Goal: Task Accomplishment & Management: Use online tool/utility

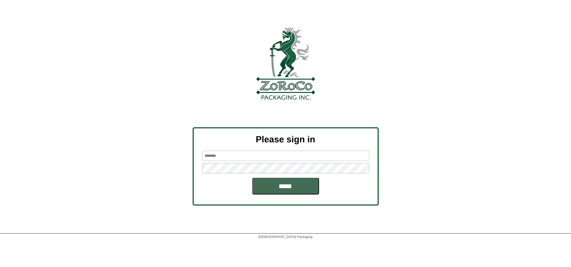
type input "*********"
click at [288, 188] on input "*****" at bounding box center [285, 186] width 67 height 17
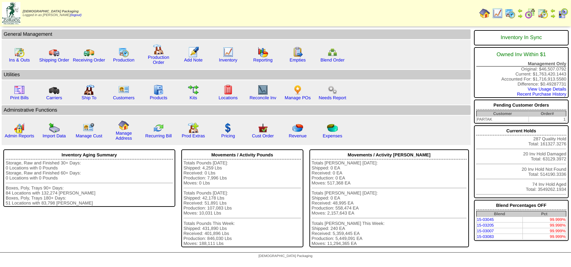
click at [510, 13] on img at bounding box center [510, 13] width 11 height 11
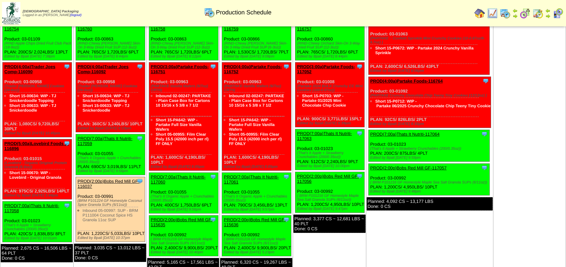
scroll to position [301, 0]
